Goal: Transaction & Acquisition: Purchase product/service

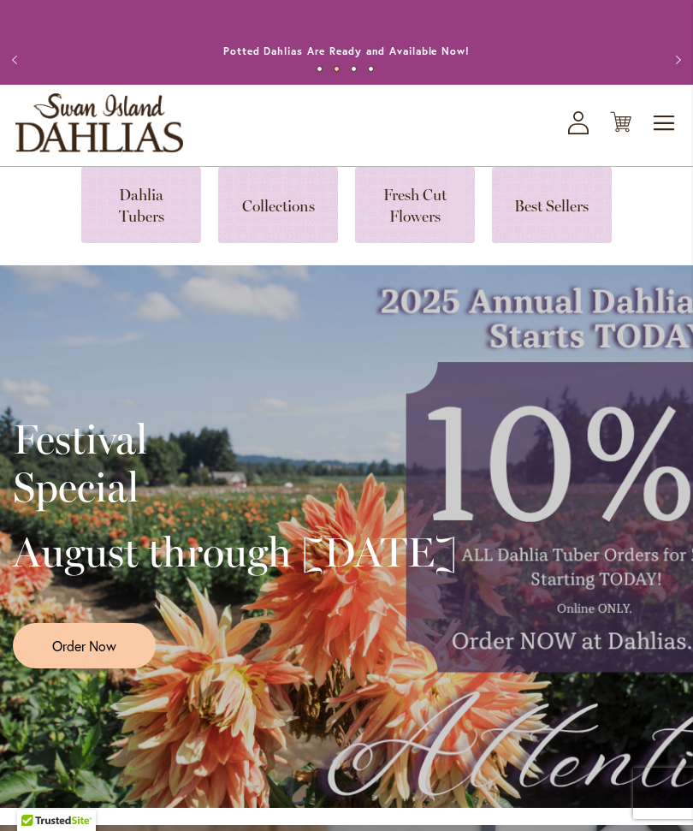
click at [162, 239] on link at bounding box center [141, 205] width 120 height 76
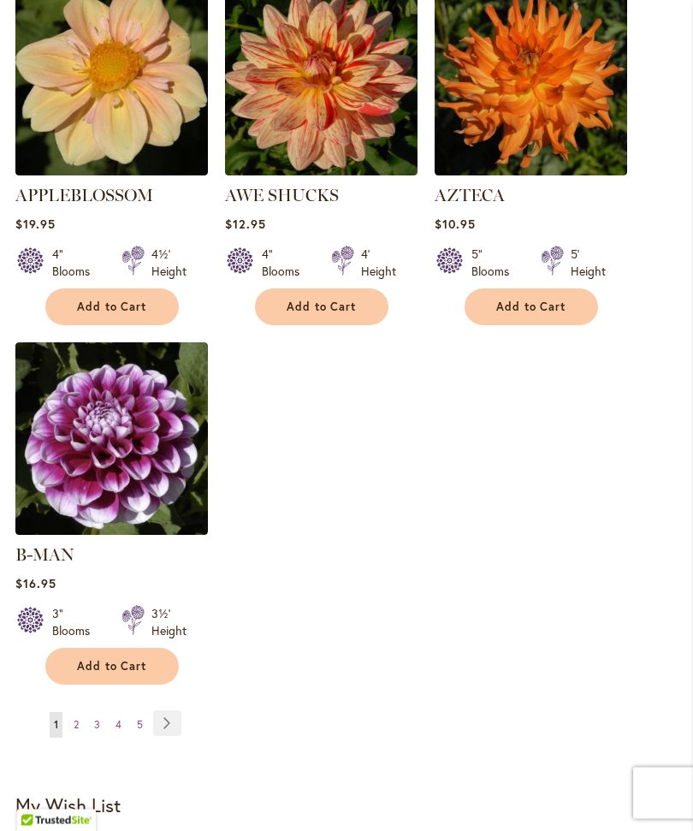
scroll to position [2178, 0]
click at [193, 651] on div "Add to Cart" at bounding box center [111, 666] width 193 height 37
click at [174, 716] on link "Page Next" at bounding box center [167, 723] width 28 height 26
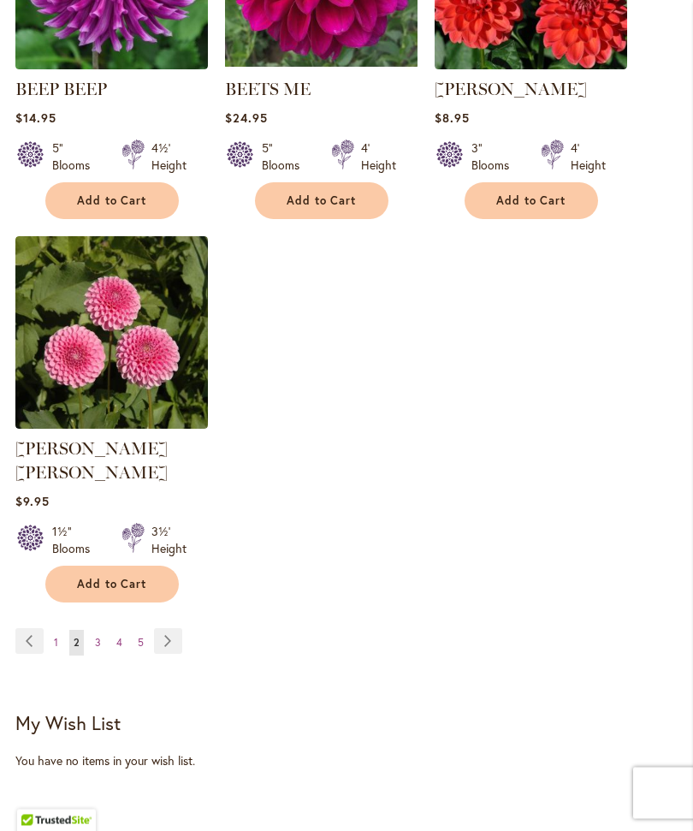
scroll to position [2265, 0]
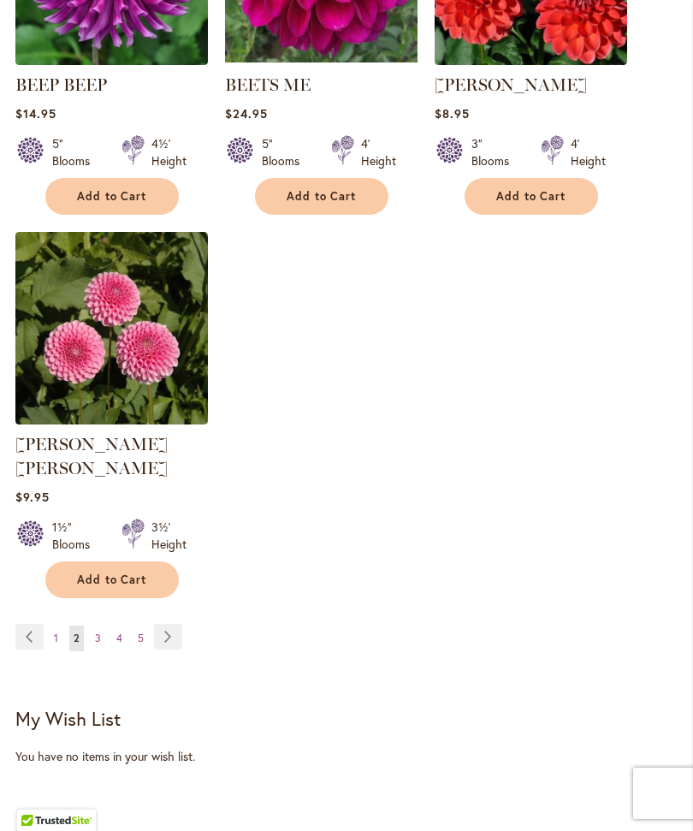
click at [169, 627] on link "Page Next" at bounding box center [168, 637] width 28 height 26
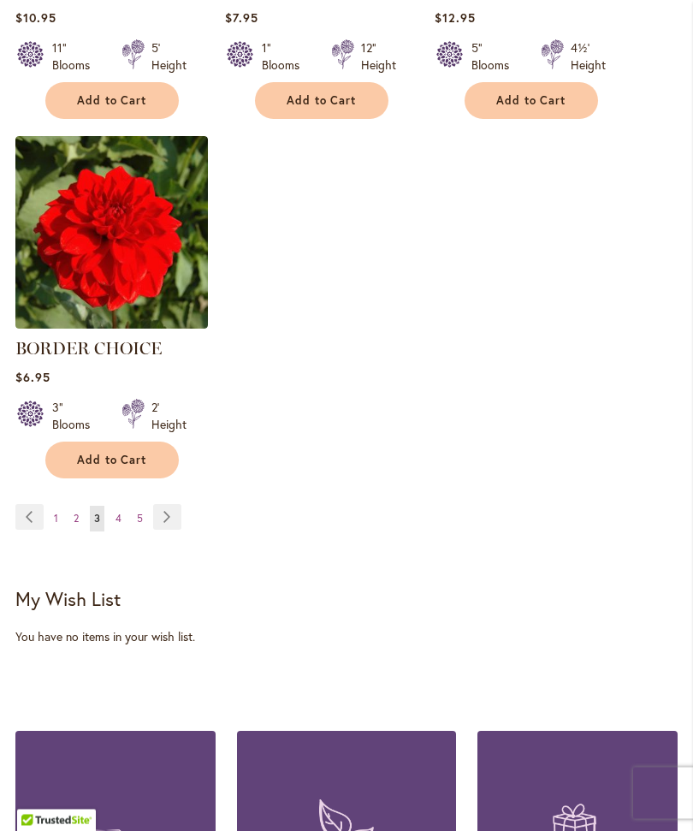
scroll to position [2362, 0]
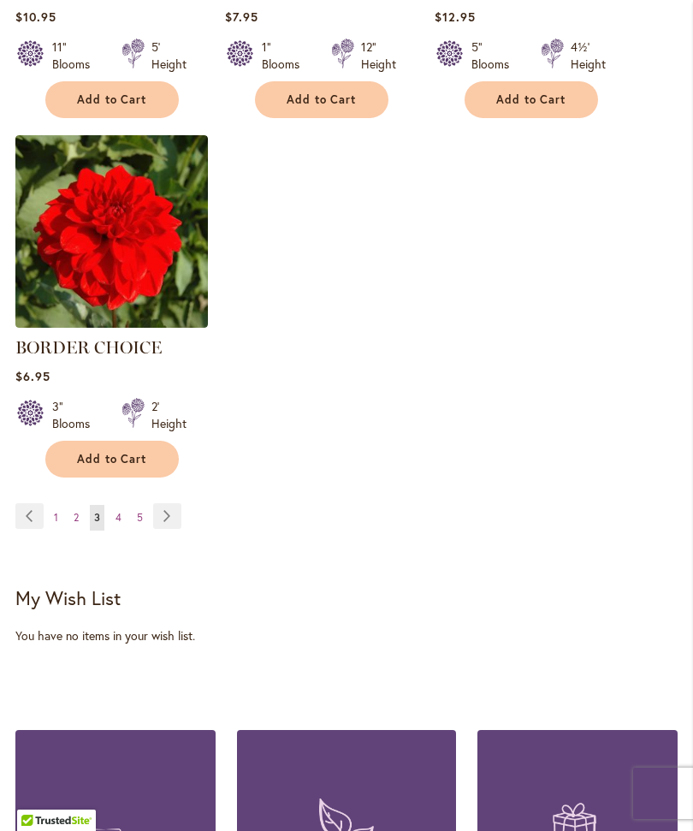
click at [175, 529] on link "Page Next" at bounding box center [167, 516] width 28 height 26
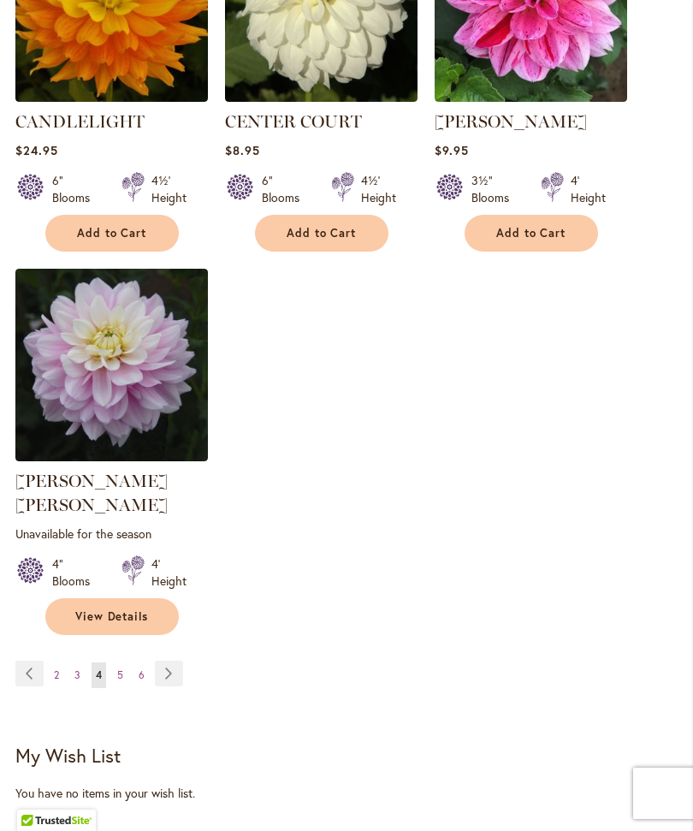
scroll to position [2270, 0]
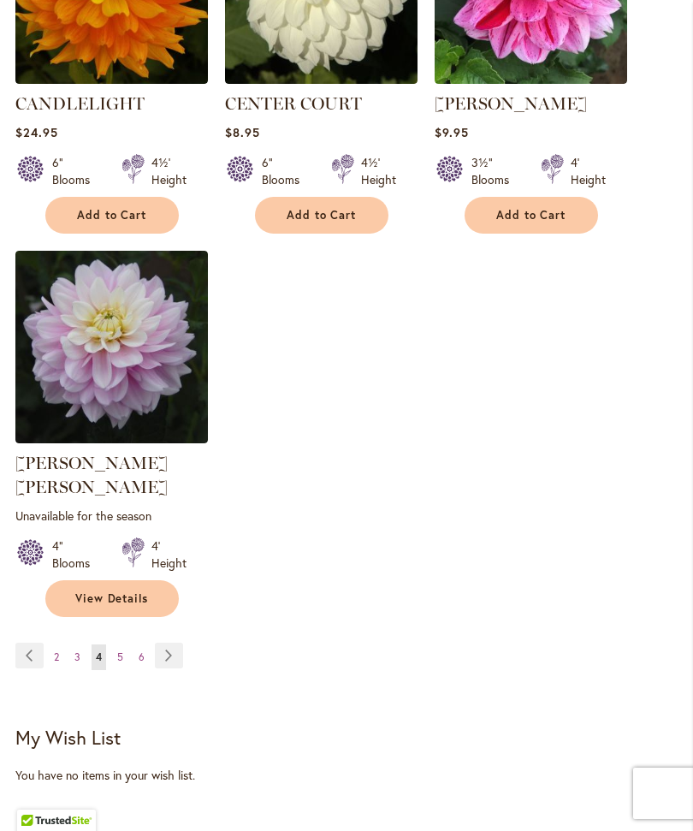
click at [174, 645] on link "Page Next" at bounding box center [169, 656] width 28 height 26
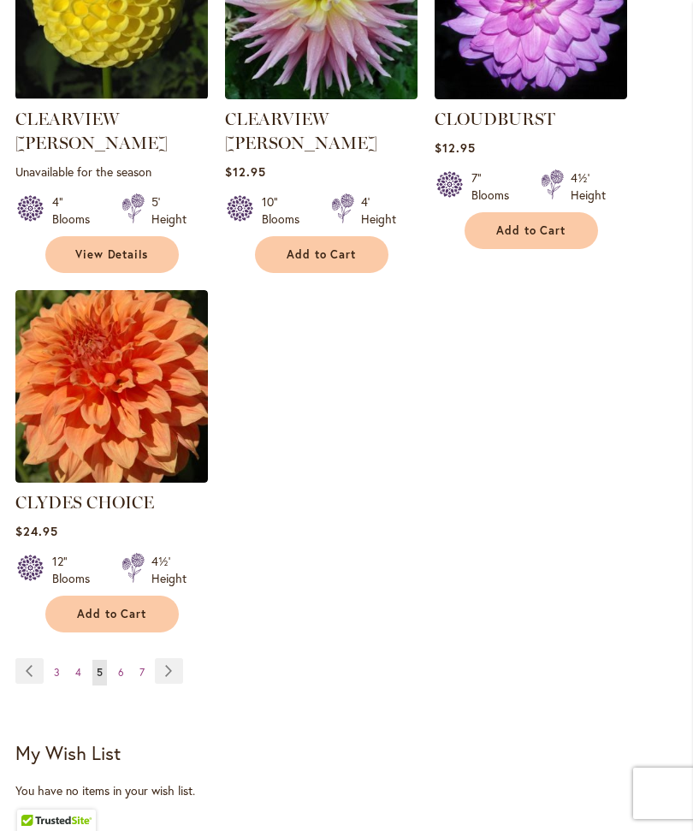
scroll to position [2251, 0]
